Goal: Task Accomplishment & Management: Use online tool/utility

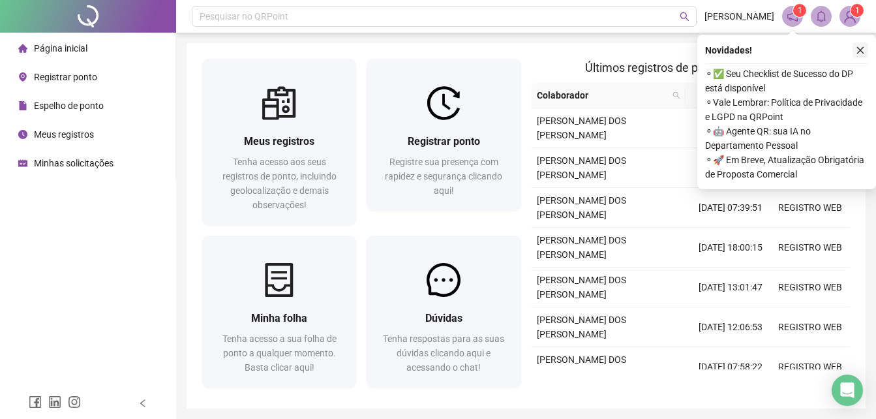
click at [860, 53] on icon "close" at bounding box center [859, 50] width 9 height 9
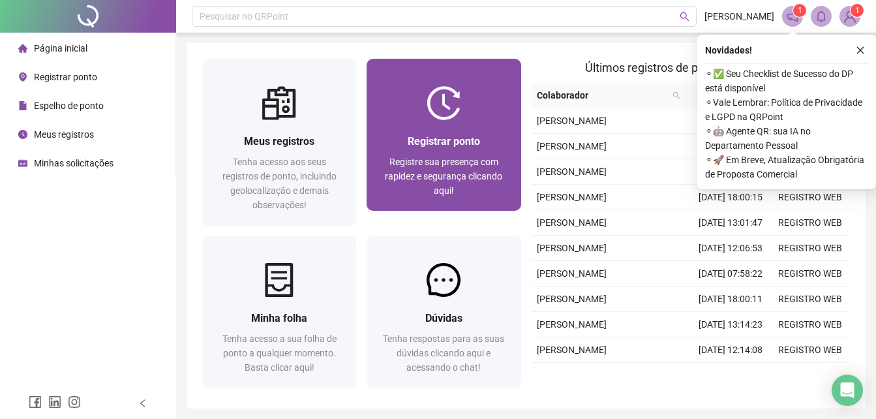
click at [488, 110] on div at bounding box center [443, 103] width 154 height 34
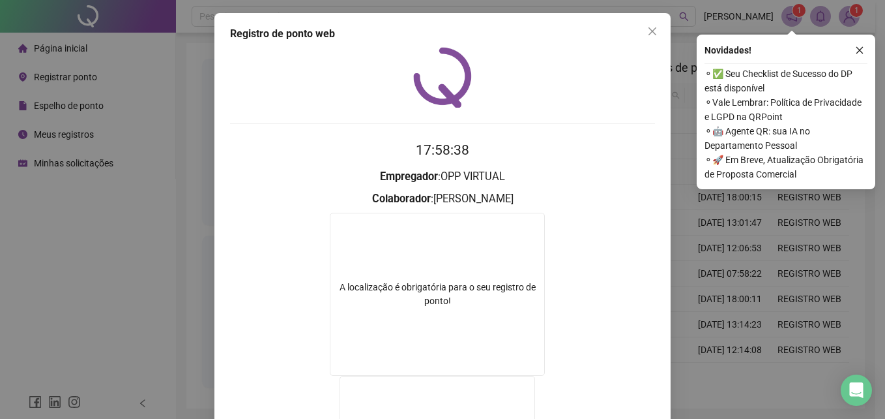
click at [630, 35] on div "Registro de ponto web" at bounding box center [442, 34] width 425 height 16
drag, startPoint x: 660, startPoint y: 24, endPoint x: 640, endPoint y: 36, distance: 23.4
click at [656, 26] on div "Registro de ponto web 17:58:39 Empregador : OPP VIRTUAL Colaborador : ERICA EST…" at bounding box center [442, 313] width 456 height 600
click at [642, 37] on button "Close" at bounding box center [652, 31] width 21 height 21
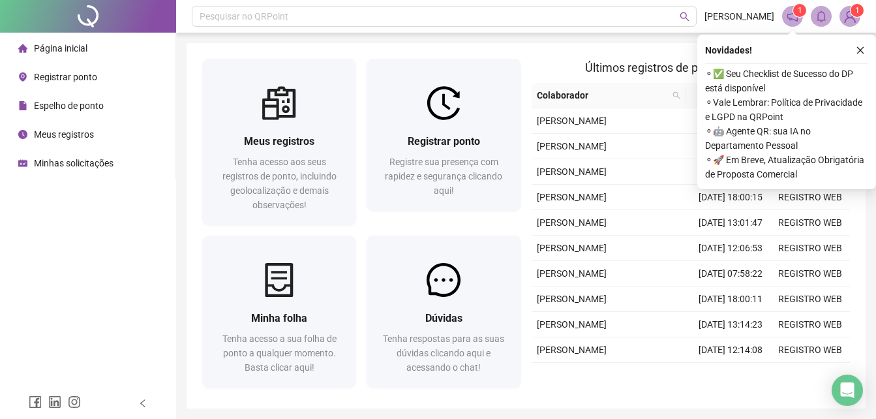
click at [647, 27] on header "Pesquisar no QRPoint ERICA SANTOS 1 1" at bounding box center [525, 16] width 699 height 33
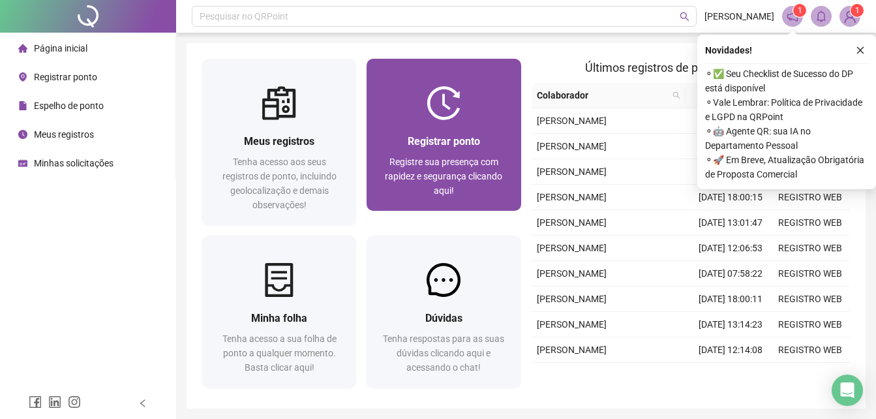
click at [482, 105] on div at bounding box center [443, 103] width 154 height 34
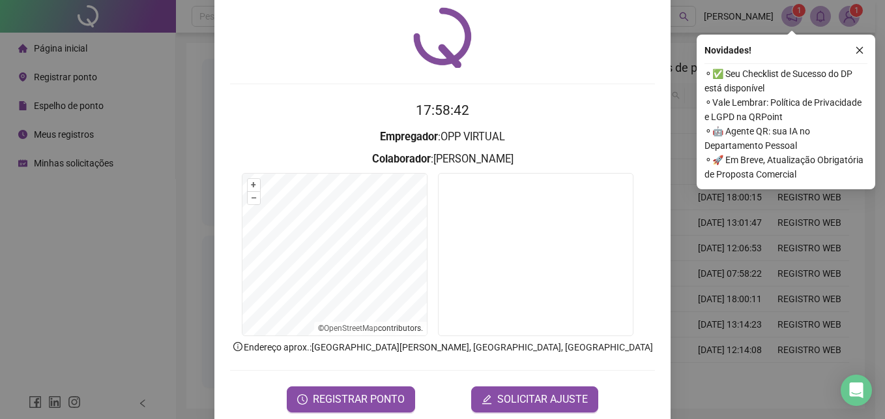
scroll to position [62, 0]
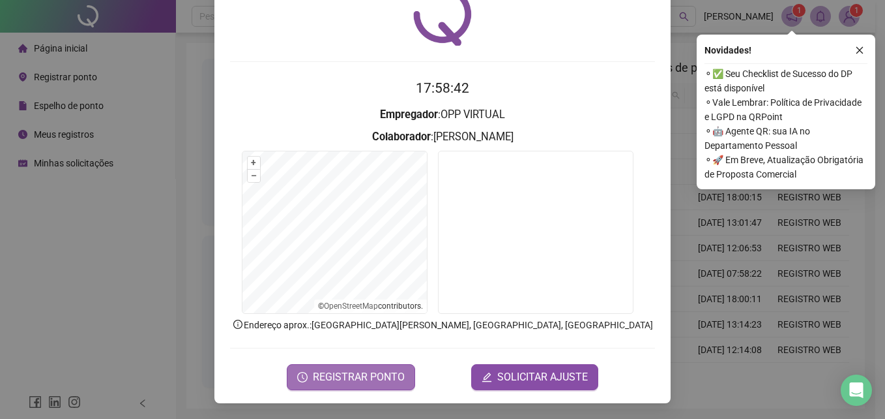
click at [372, 377] on span "REGISTRAR PONTO" at bounding box center [359, 377] width 92 height 16
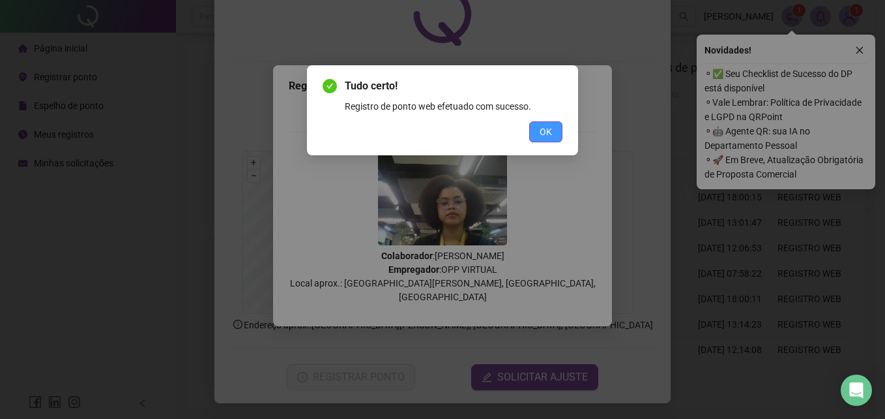
click at [553, 127] on button "OK" at bounding box center [545, 131] width 33 height 21
